Goal: Navigation & Orientation: Find specific page/section

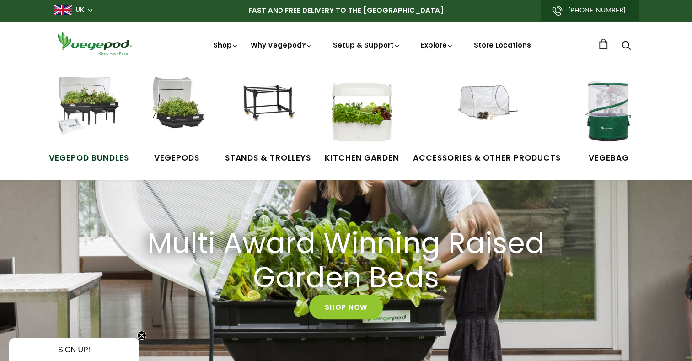
scroll to position [0, 165]
click at [83, 100] on img at bounding box center [88, 111] width 69 height 69
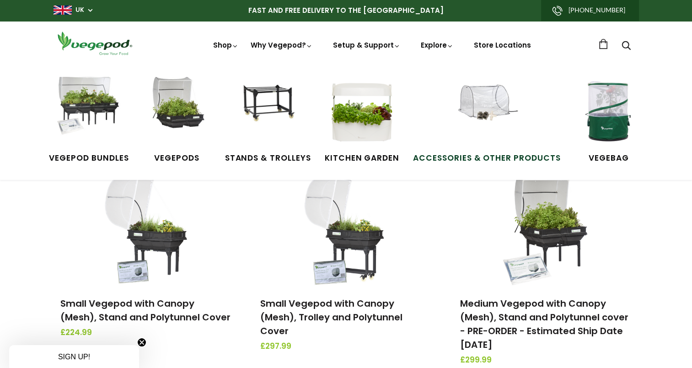
click at [485, 106] on img at bounding box center [487, 111] width 69 height 69
